Goal: Obtain resource: Download file/media

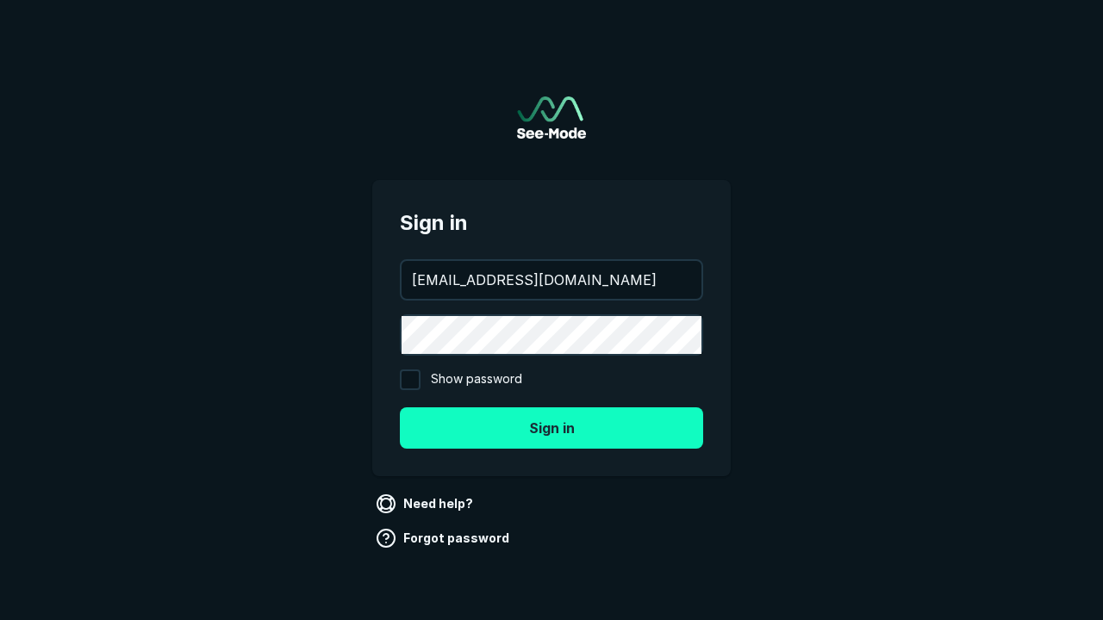
click at [551, 427] on button "Sign in" at bounding box center [551, 427] width 303 height 41
